Goal: Task Accomplishment & Management: Use online tool/utility

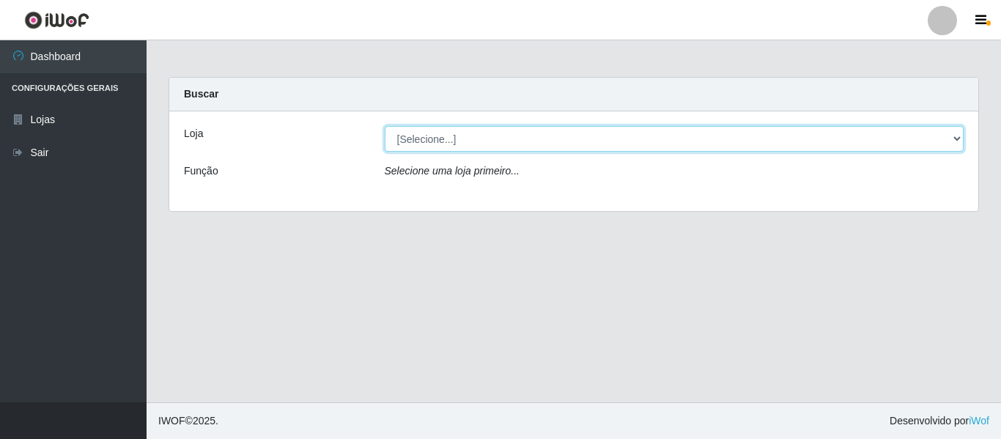
click at [598, 143] on select "[Selecione...] Iskisita Atakado - Centro de Distribuição" at bounding box center [675, 139] width 580 height 26
select select "425"
click at [385, 126] on select "[Selecione...] Iskisita Atakado - Centro de Distribuição" at bounding box center [675, 139] width 580 height 26
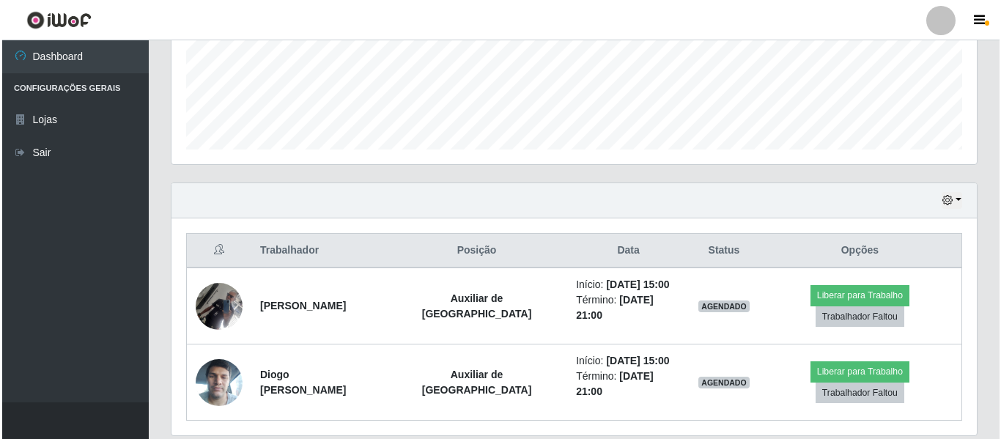
scroll to position [426, 0]
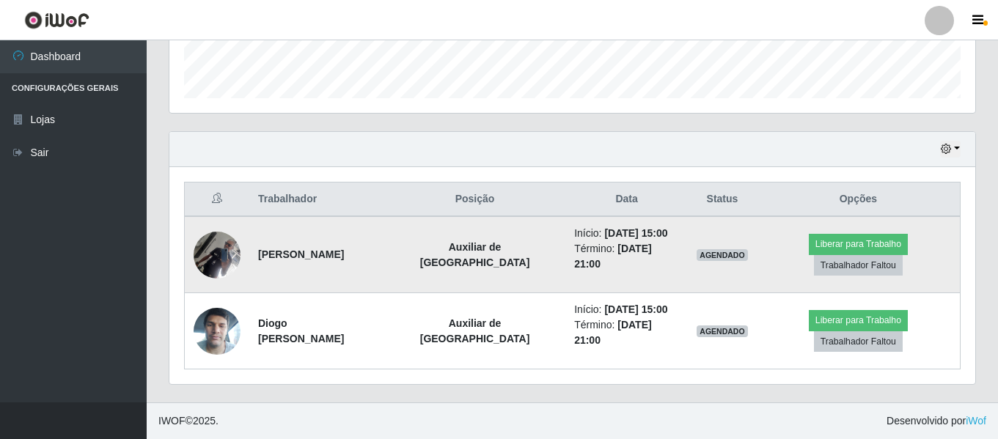
click at [219, 253] on img at bounding box center [217, 255] width 47 height 62
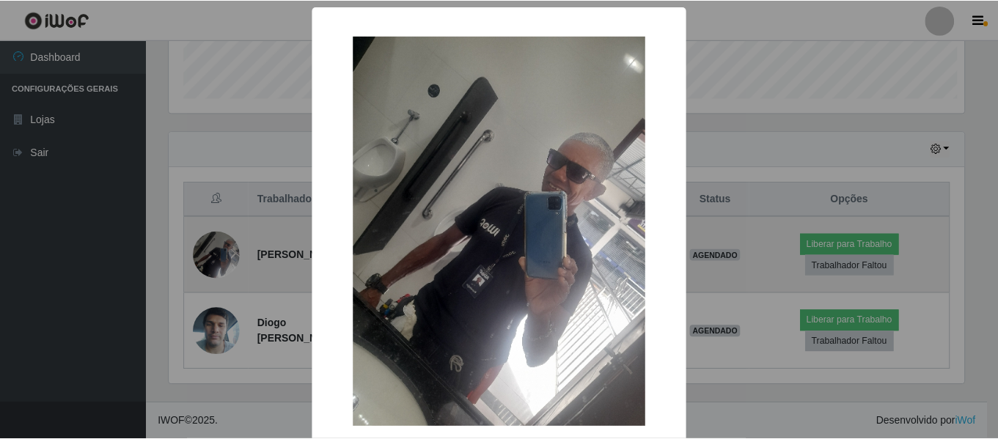
scroll to position [304, 798]
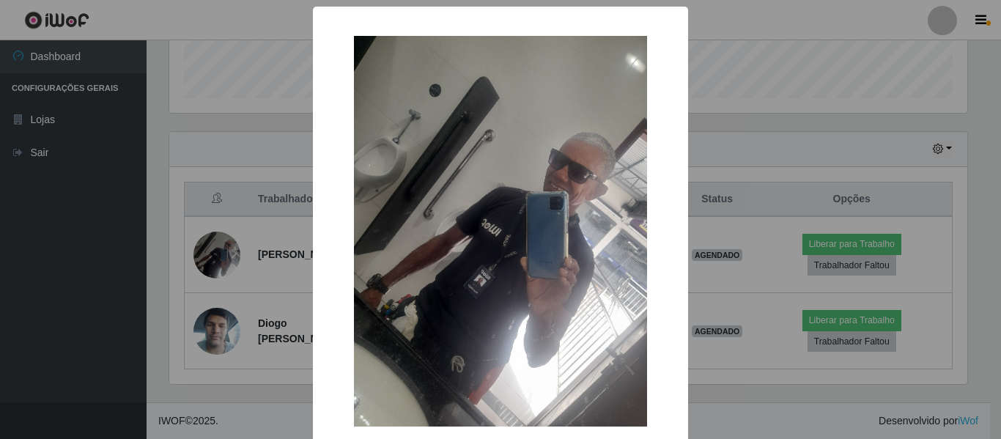
click at [738, 158] on div "× OK Cancel" at bounding box center [500, 219] width 1001 height 439
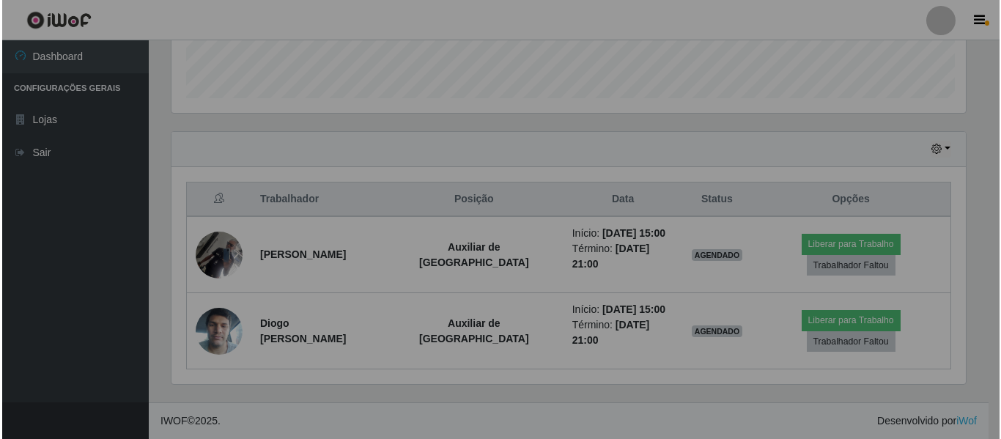
scroll to position [304, 806]
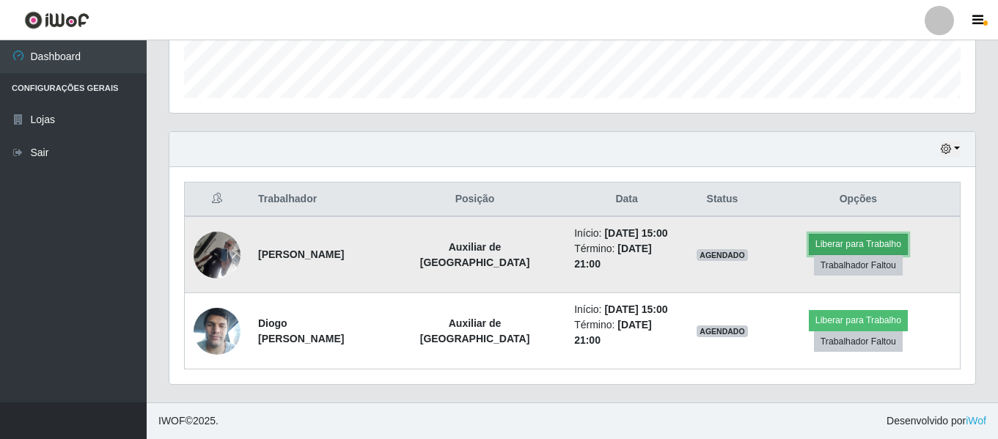
click at [840, 242] on button "Liberar para Trabalho" at bounding box center [858, 244] width 99 height 21
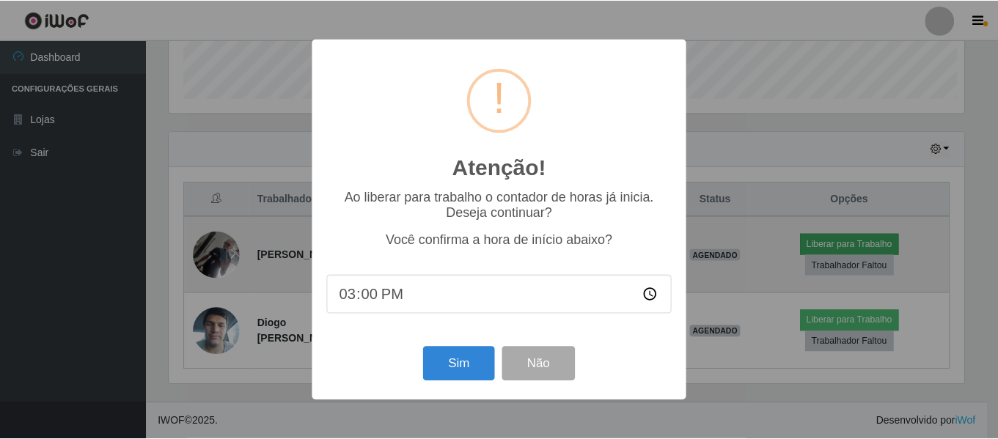
scroll to position [304, 798]
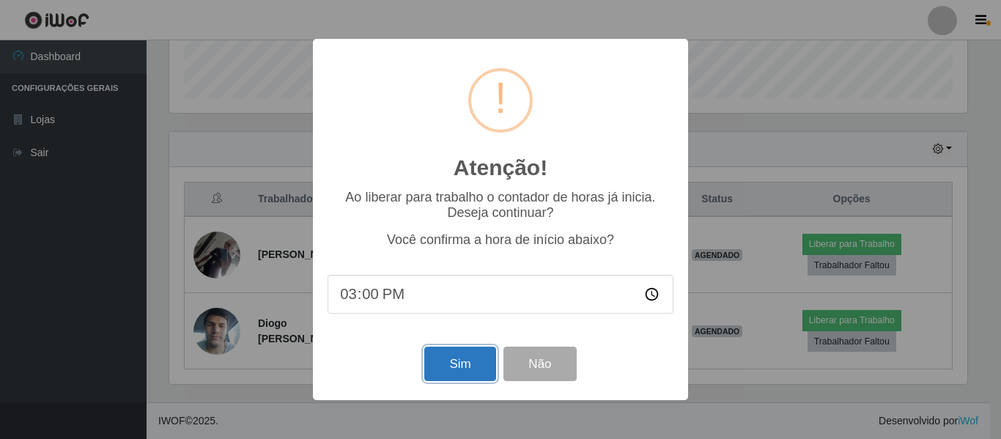
click at [477, 371] on button "Sim" at bounding box center [459, 364] width 71 height 34
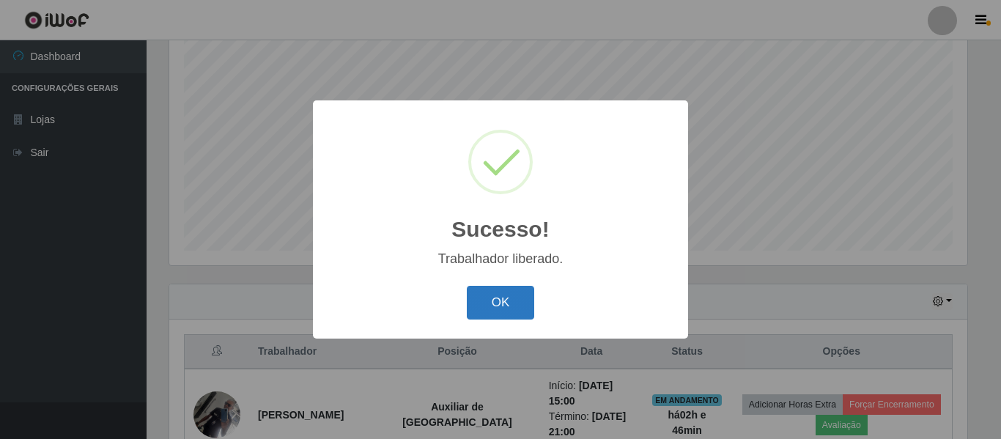
click at [505, 298] on button "OK" at bounding box center [501, 303] width 68 height 34
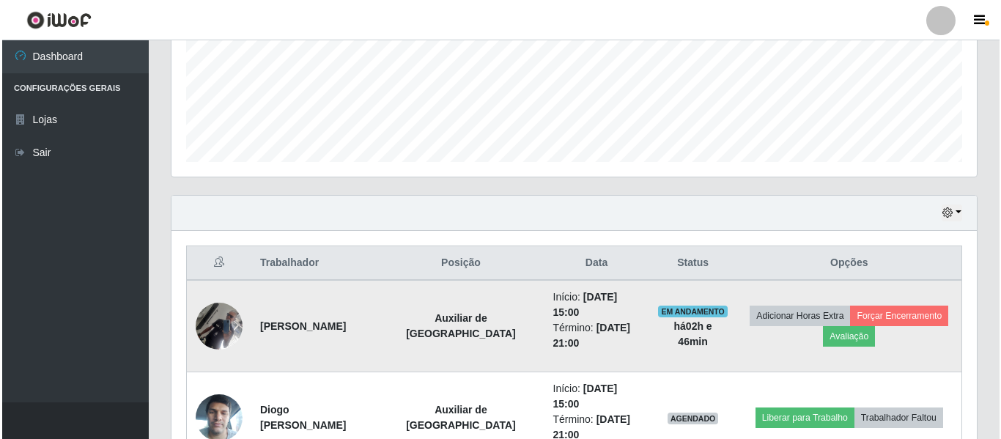
scroll to position [457, 0]
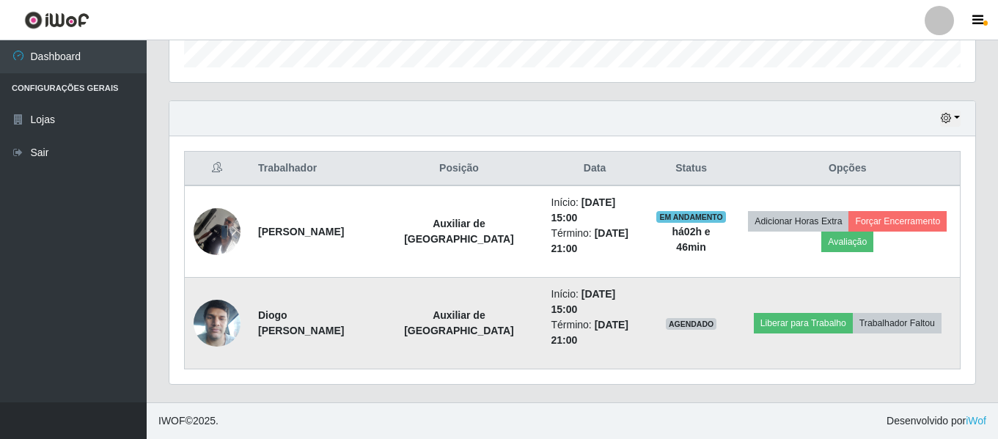
click at [222, 317] on img at bounding box center [217, 324] width 47 height 62
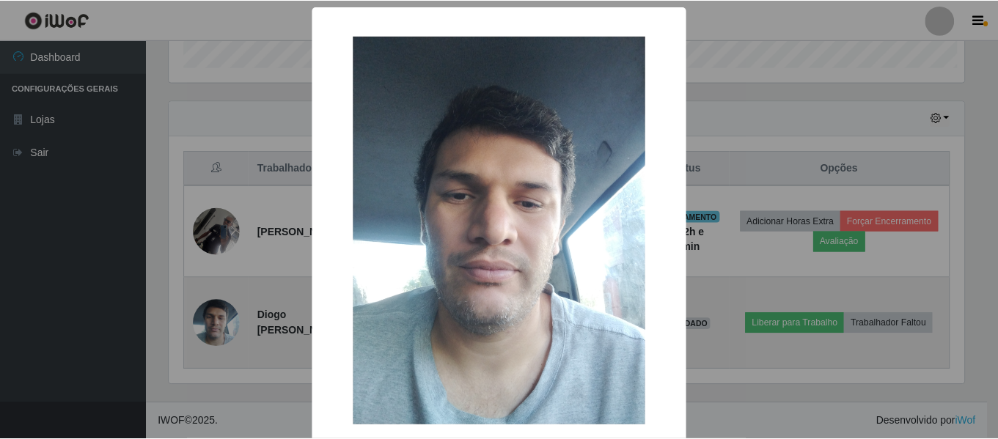
scroll to position [304, 798]
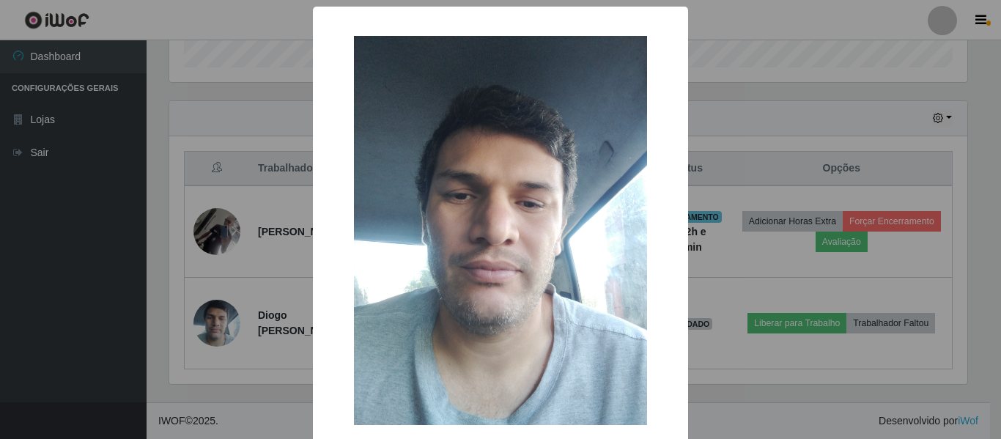
click at [741, 156] on div "× OK Cancel" at bounding box center [500, 219] width 1001 height 439
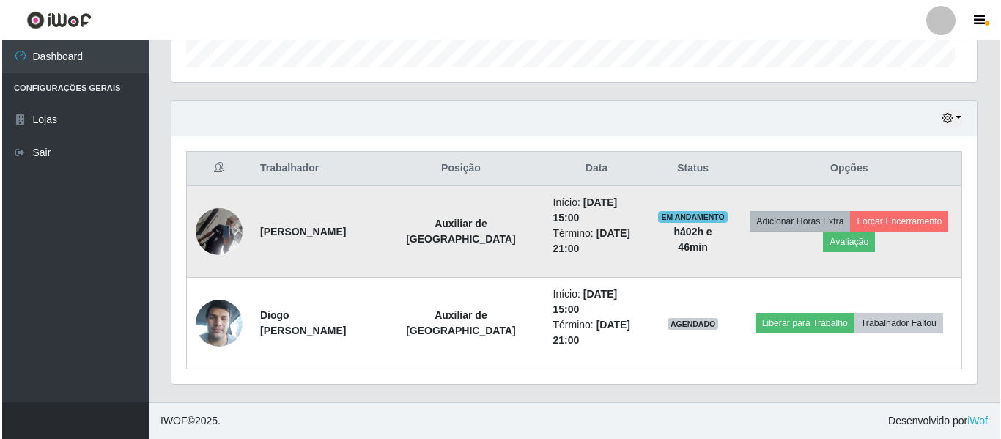
scroll to position [304, 806]
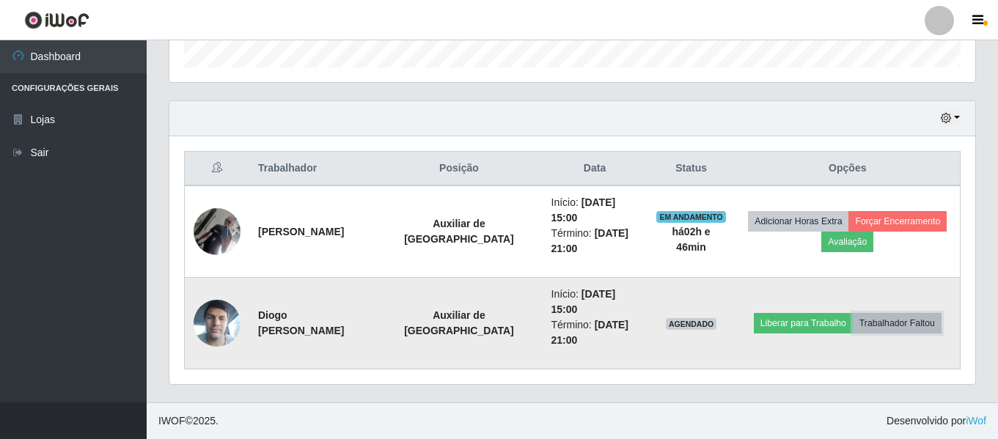
click at [900, 322] on button "Trabalhador Faltou" at bounding box center [897, 323] width 89 height 21
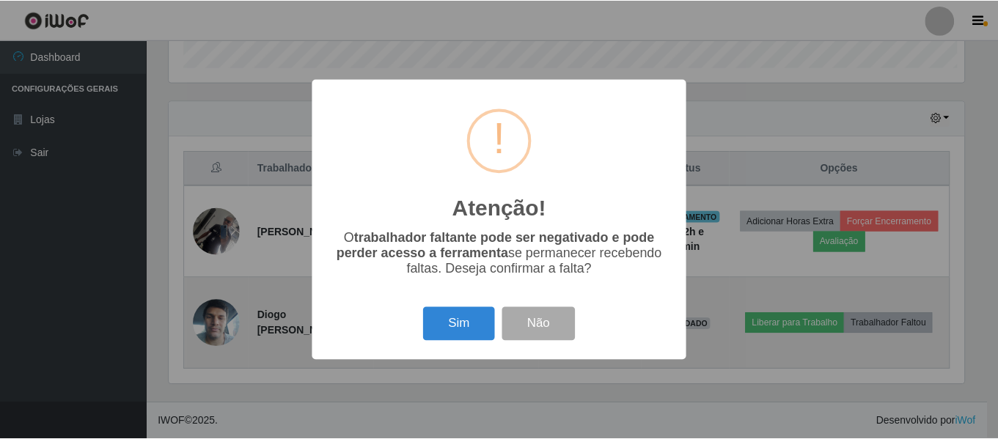
scroll to position [304, 798]
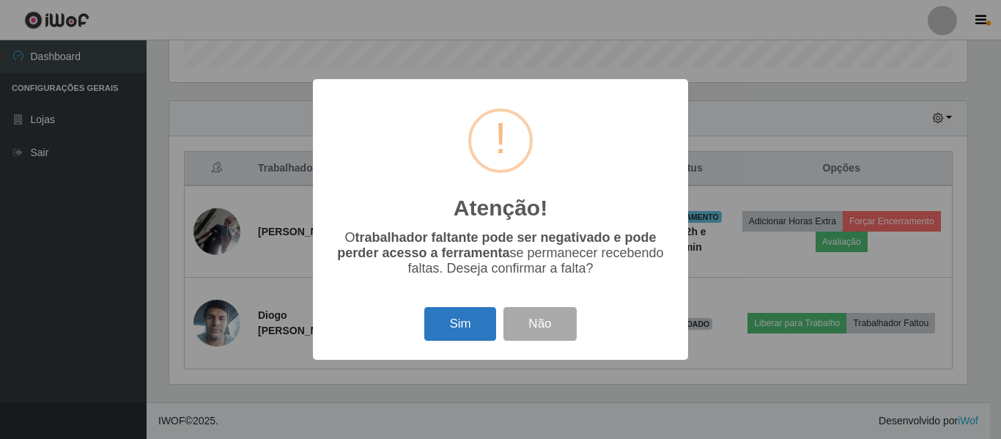
click at [458, 328] on button "Sim" at bounding box center [459, 324] width 71 height 34
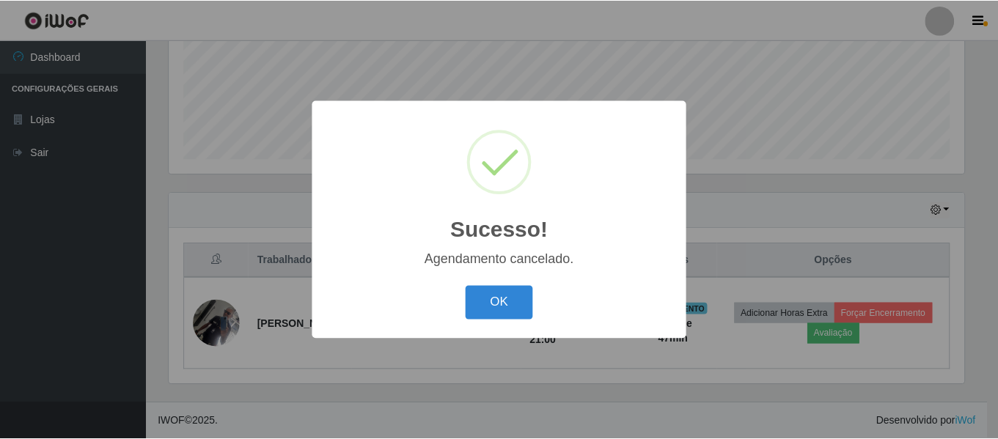
scroll to position [365, 0]
click at [501, 300] on button "OK" at bounding box center [501, 303] width 68 height 34
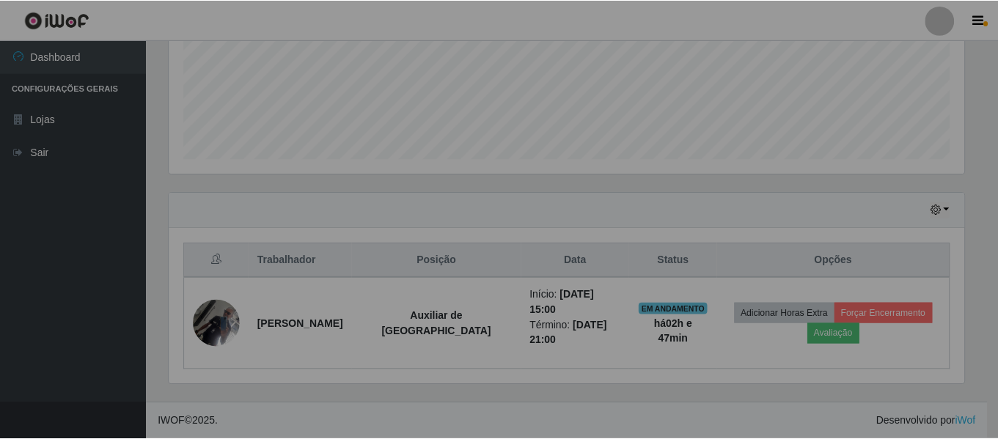
scroll to position [0, 0]
